Goal: Task Accomplishment & Management: Complete application form

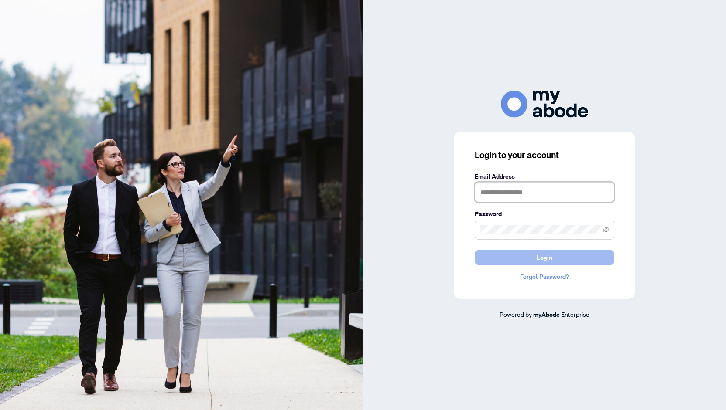
type input "**********"
click at [540, 256] on span "Login" at bounding box center [544, 258] width 16 height 14
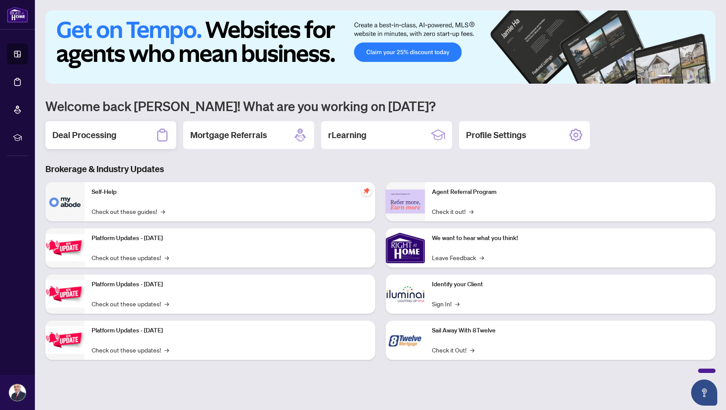
click at [114, 134] on h2 "Deal Processing" at bounding box center [84, 135] width 64 height 12
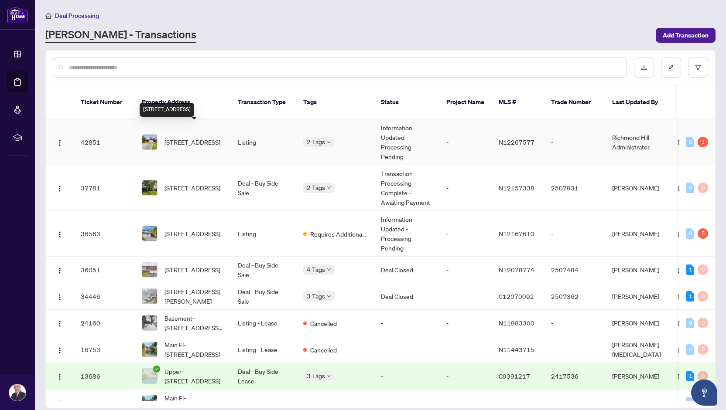
click at [198, 137] on span "[STREET_ADDRESS]" at bounding box center [192, 142] width 56 height 10
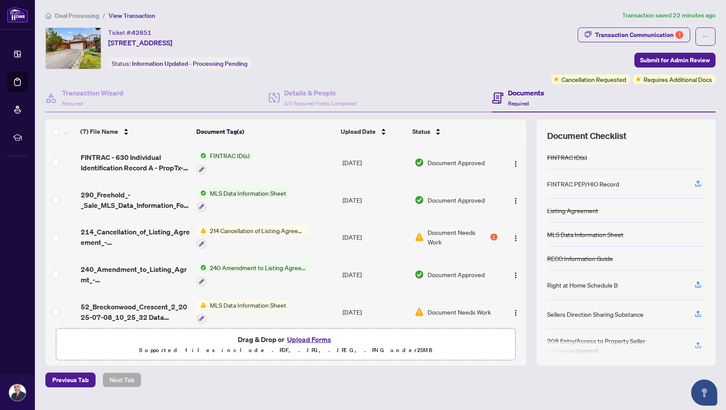
click at [302, 338] on button "Upload Forms" at bounding box center [308, 339] width 49 height 11
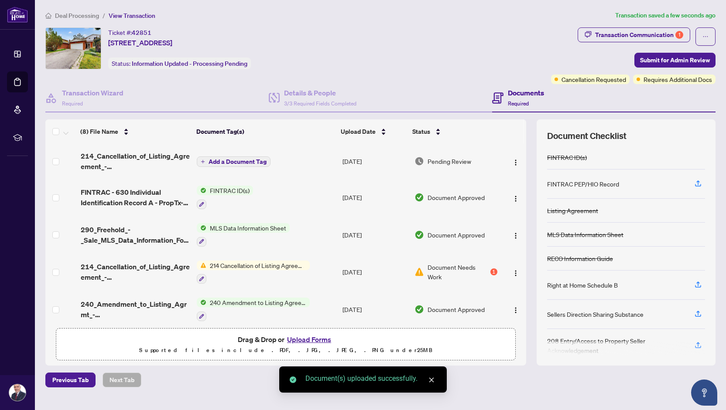
click at [259, 159] on span "Add a Document Tag" at bounding box center [237, 162] width 58 height 6
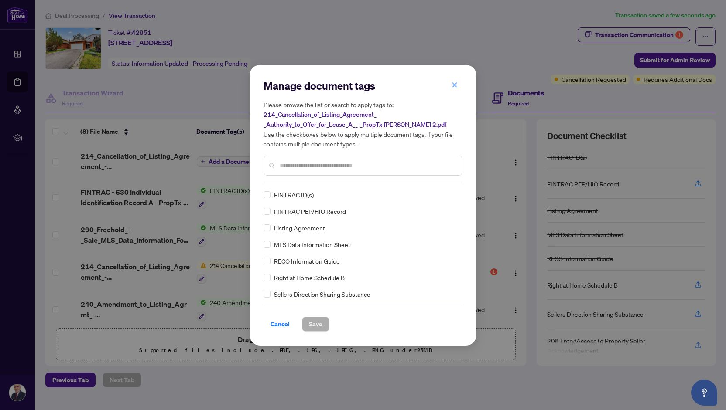
click at [290, 165] on input "text" at bounding box center [367, 166] width 175 height 10
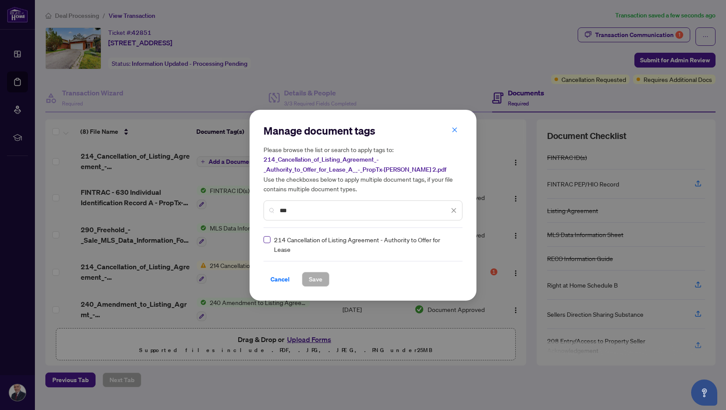
type input "***"
click at [314, 279] on span "Save" at bounding box center [316, 280] width 14 height 14
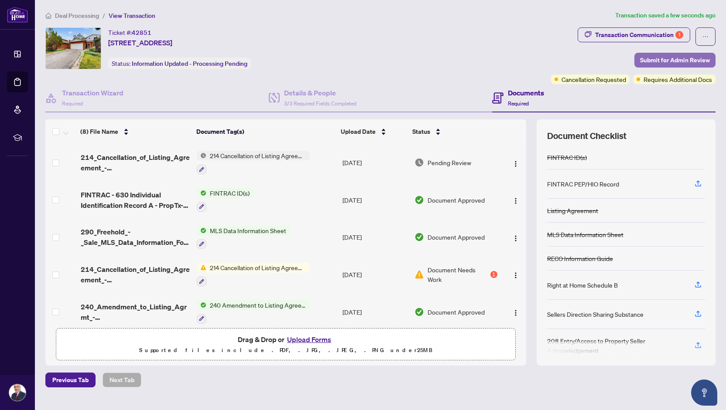
click at [673, 57] on span "Submit for Admin Review" at bounding box center [675, 60] width 70 height 14
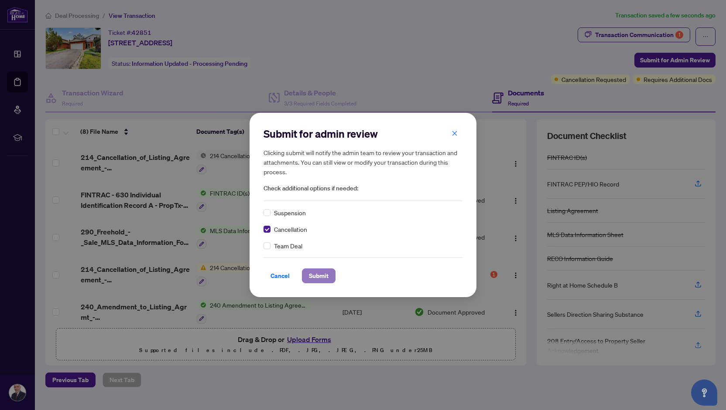
click at [315, 275] on span "Submit" at bounding box center [319, 276] width 20 height 14
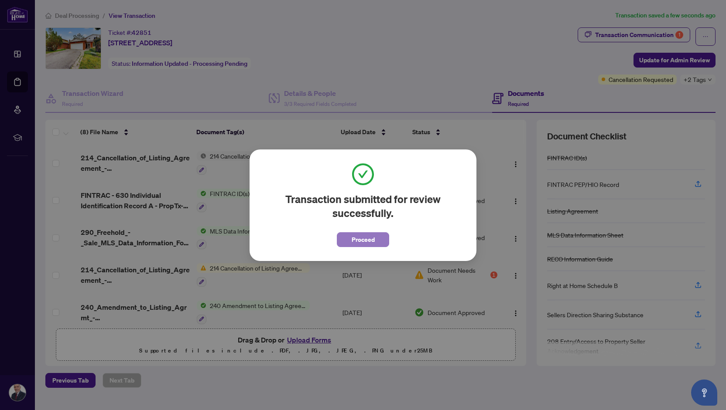
click at [370, 244] on span "Proceed" at bounding box center [363, 240] width 23 height 14
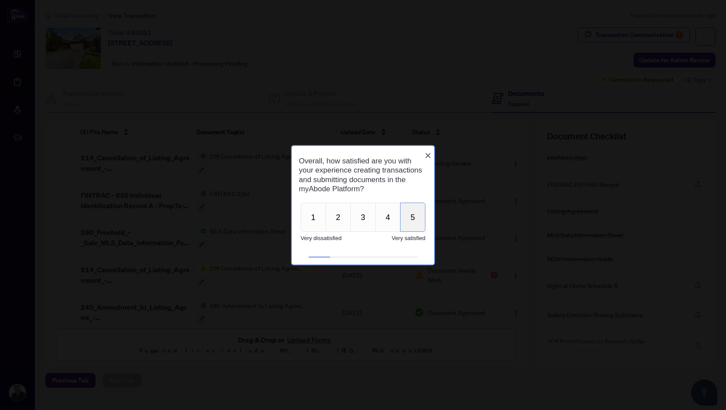
click at [417, 226] on button "5" at bounding box center [412, 217] width 25 height 29
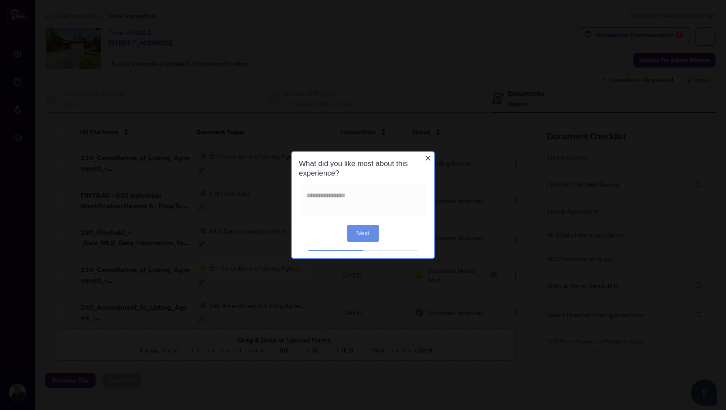
click at [359, 229] on button "Next" at bounding box center [363, 233] width 32 height 17
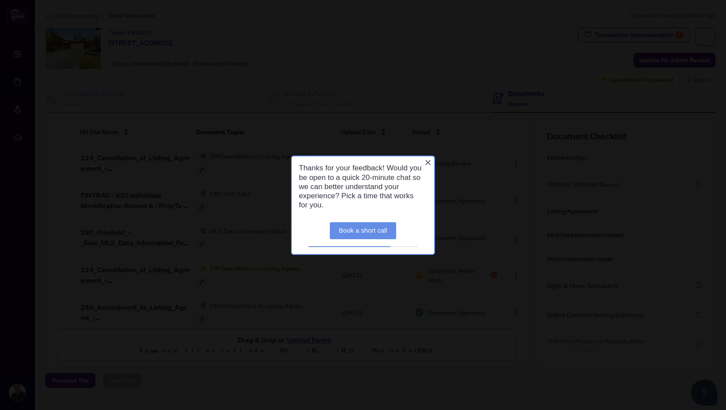
click at [429, 164] on icon "Close button" at bounding box center [427, 162] width 7 height 7
